Goal: Check status: Check status

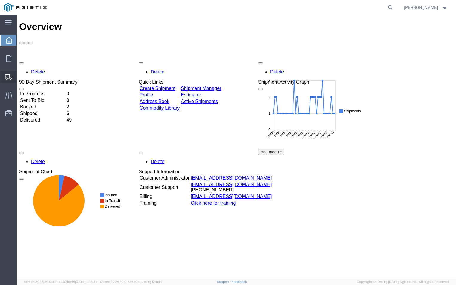
click at [0, 0] on span "Shipment Manager" at bounding box center [0, 0] width 0 height 0
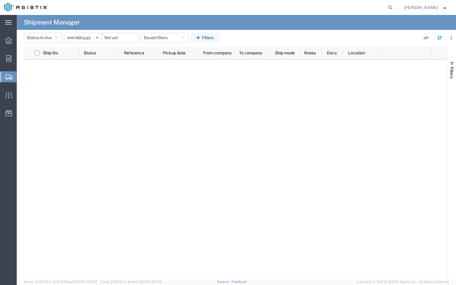
click at [0, 0] on span "Shipment Manager" at bounding box center [0, 0] width 0 height 0
click at [4, 39] on div at bounding box center [8, 40] width 17 height 12
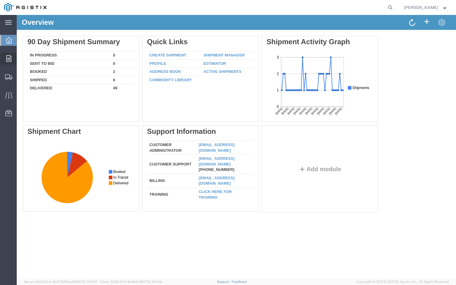
click at [4, 57] on div at bounding box center [8, 59] width 17 height 12
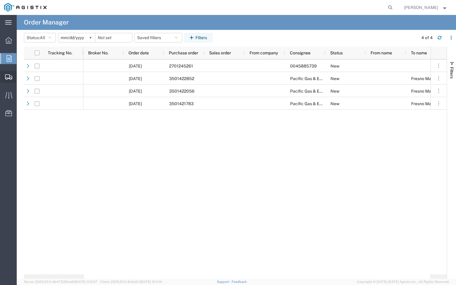
click at [6, 74] on icon at bounding box center [8, 76] width 7 height 5
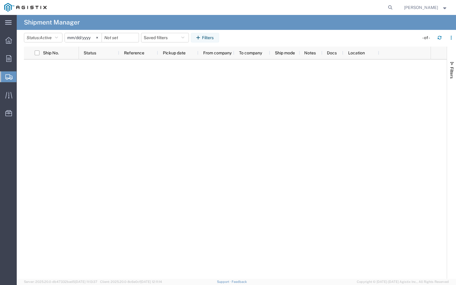
click at [0, 0] on span "Shipment Manager" at bounding box center [0, 0] width 0 height 0
click at [9, 94] on icon at bounding box center [8, 95] width 7 height 7
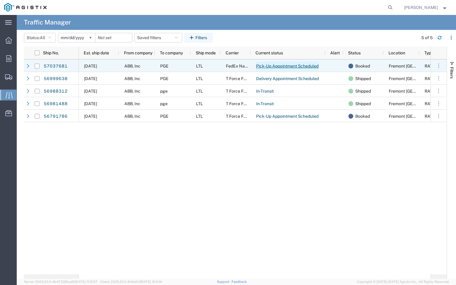
click at [277, 65] on link "Pick-Up Appointment Scheduled" at bounding box center [287, 67] width 63 height 10
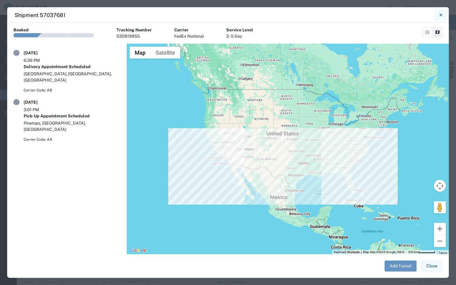
click at [440, 14] on icon "Close" at bounding box center [440, 14] width 3 height 3
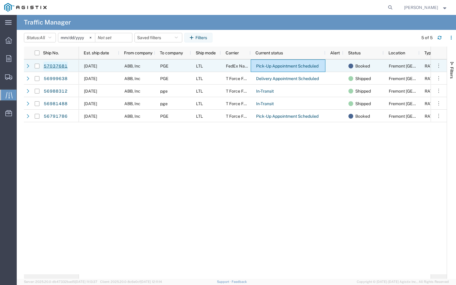
click at [53, 65] on link "57037681" at bounding box center [55, 67] width 25 height 10
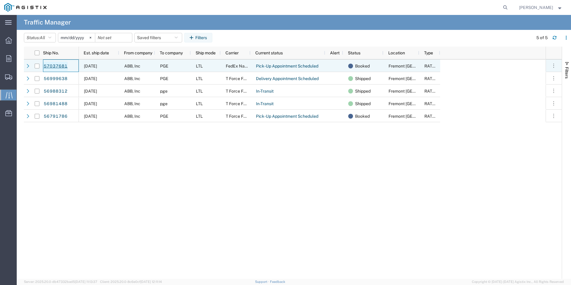
click at [50, 62] on link "57037681" at bounding box center [55, 67] width 25 height 10
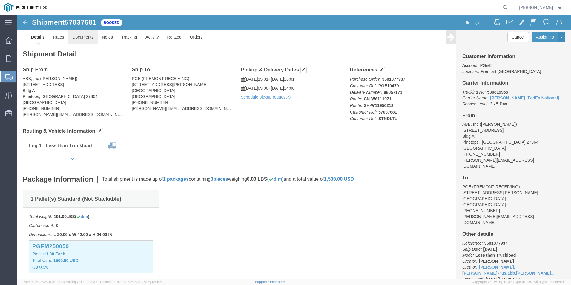
click link "Documents"
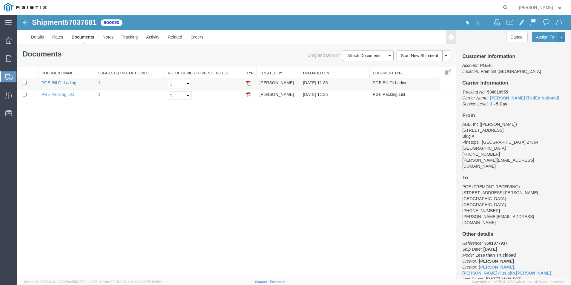
click at [48, 84] on link "PGE Bill Of Lading" at bounding box center [59, 82] width 35 height 5
click at [53, 95] on link "PGE Packing List" at bounding box center [58, 94] width 33 height 5
